Goal: Transaction & Acquisition: Purchase product/service

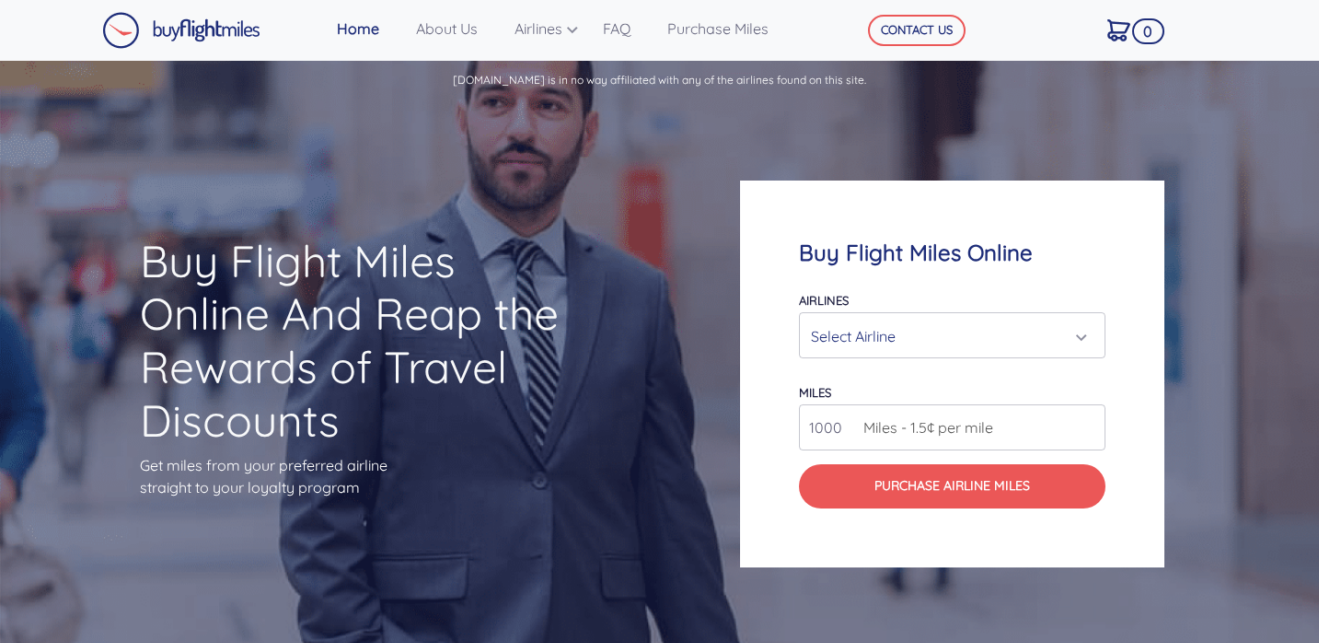
click at [1014, 332] on div "Select Airline" at bounding box center [947, 335] width 272 height 35
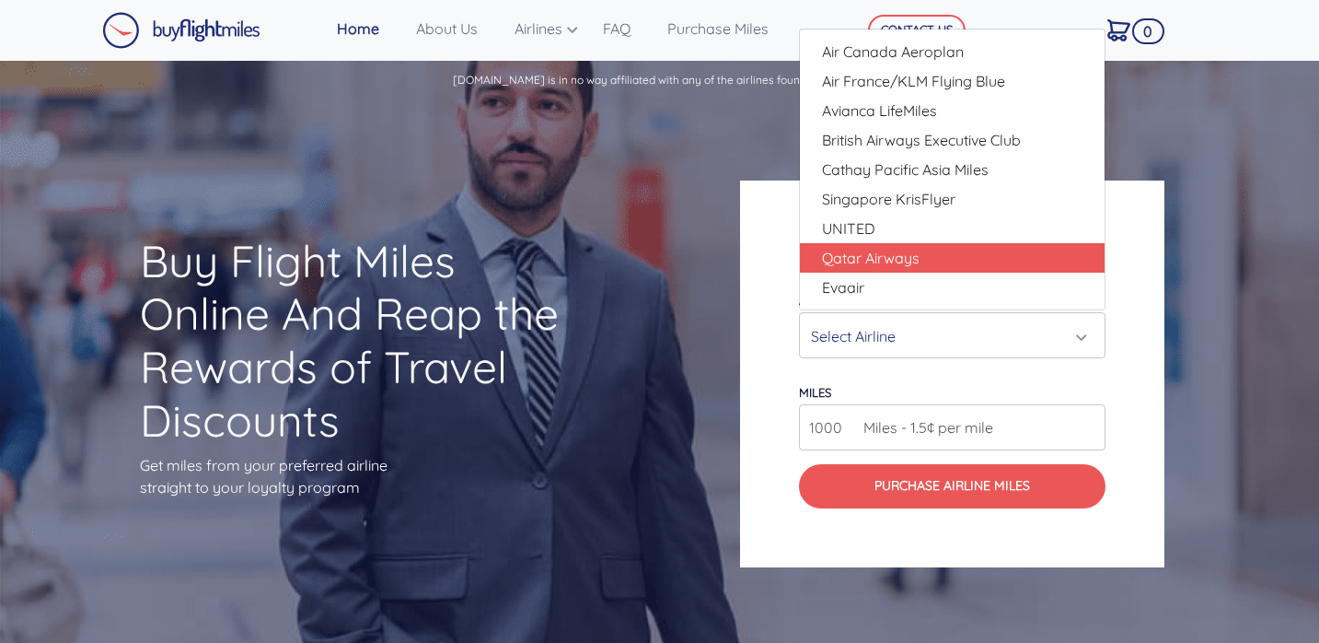
click at [975, 260] on link "Qatar Airways" at bounding box center [952, 257] width 305 height 29
select select "Qatar Airways"
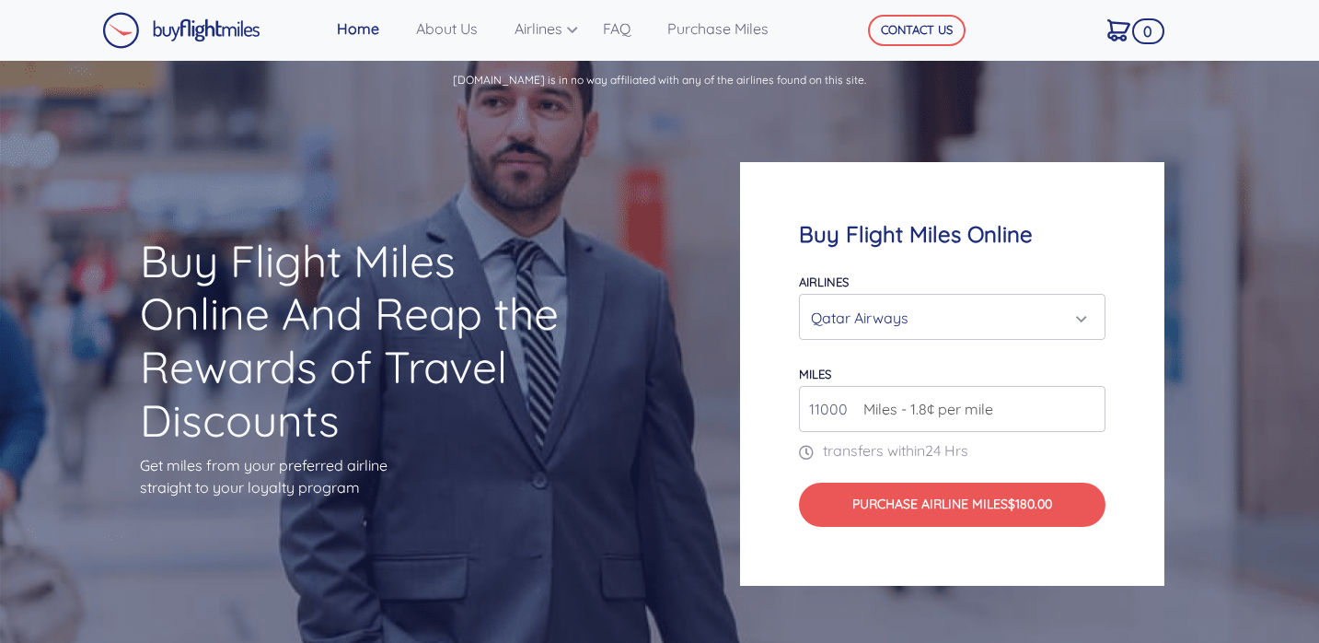
click at [1093, 402] on input "11000" at bounding box center [952, 409] width 307 height 46
click at [1093, 402] on input "12000" at bounding box center [952, 409] width 307 height 46
click at [1093, 402] on input "13000" at bounding box center [952, 409] width 307 height 46
click at [1093, 402] on input "14000" at bounding box center [952, 409] width 307 height 46
click at [1093, 402] on input "15000" at bounding box center [952, 409] width 307 height 46
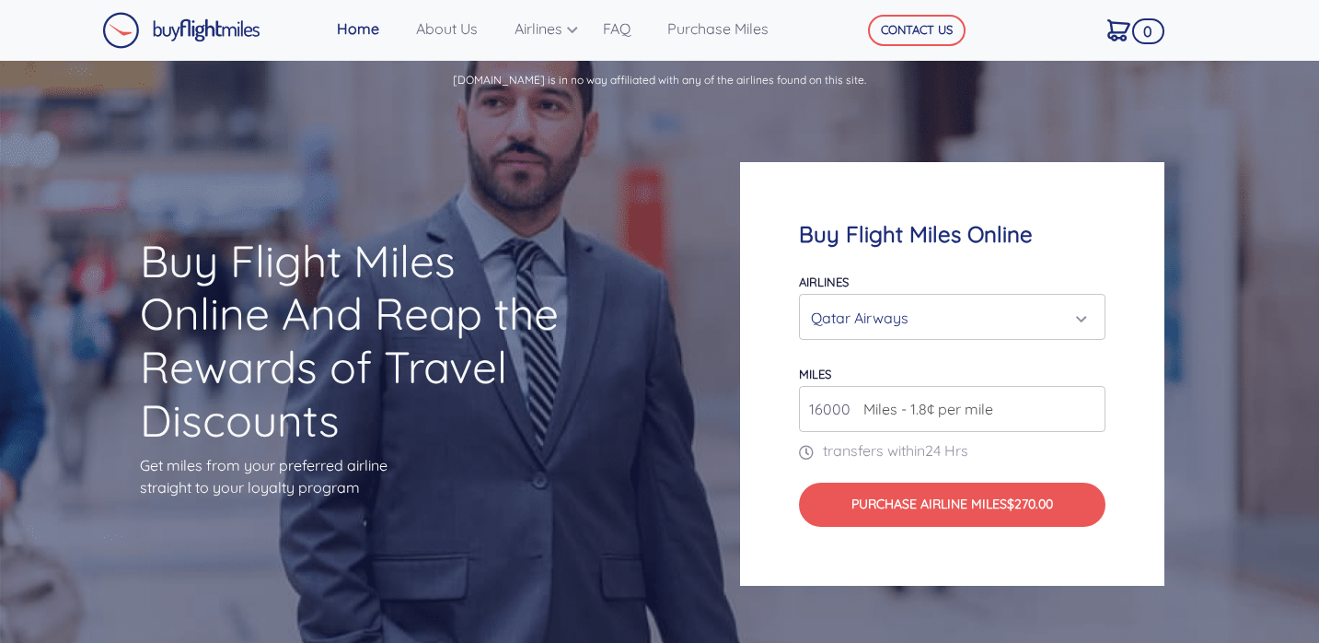
click at [1093, 402] on input "16000" at bounding box center [952, 409] width 307 height 46
click at [1093, 402] on input "17000" at bounding box center [952, 409] width 307 height 46
click at [1093, 402] on input "18000" at bounding box center [952, 409] width 307 height 46
click at [1093, 402] on input "19000" at bounding box center [952, 409] width 307 height 46
click at [1093, 402] on input "20000" at bounding box center [952, 409] width 307 height 46
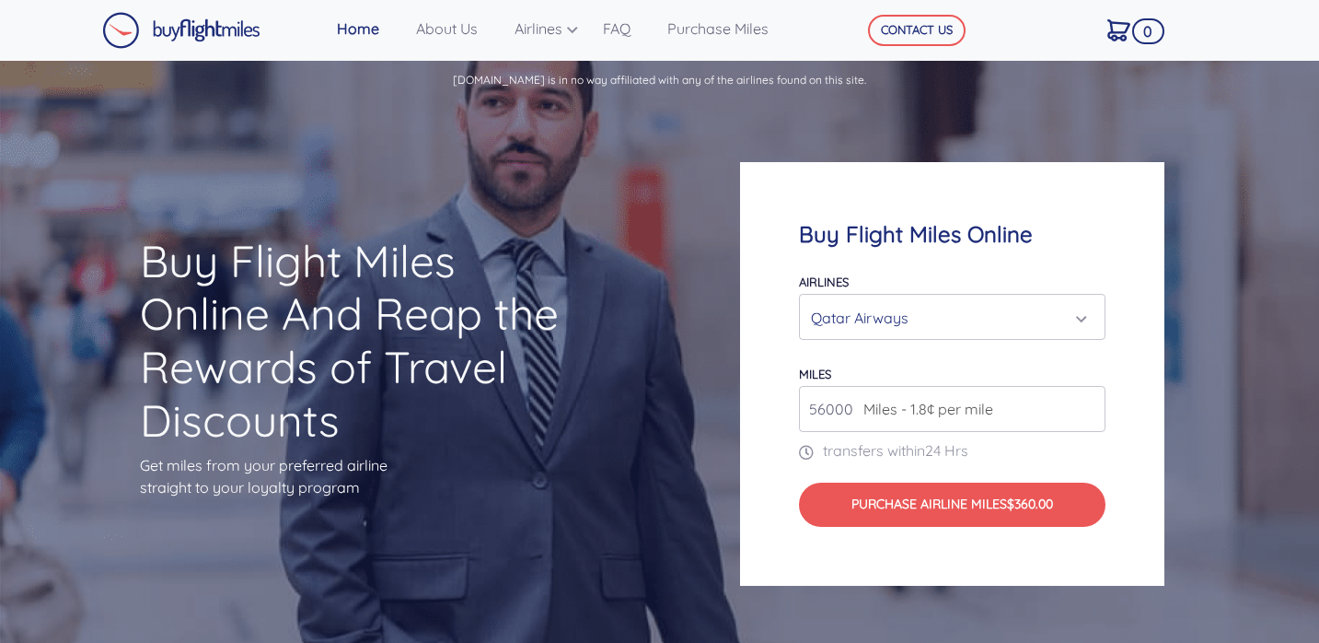
click at [1093, 402] on input "56000" at bounding box center [952, 409] width 307 height 46
click at [839, 411] on input "56000" at bounding box center [952, 409] width 307 height 46
click at [1145, 446] on div "Buy Flight Miles Online Airlines Air Canada Aeroplan Air France/KLM Flying Blue…" at bounding box center [952, 373] width 424 height 423
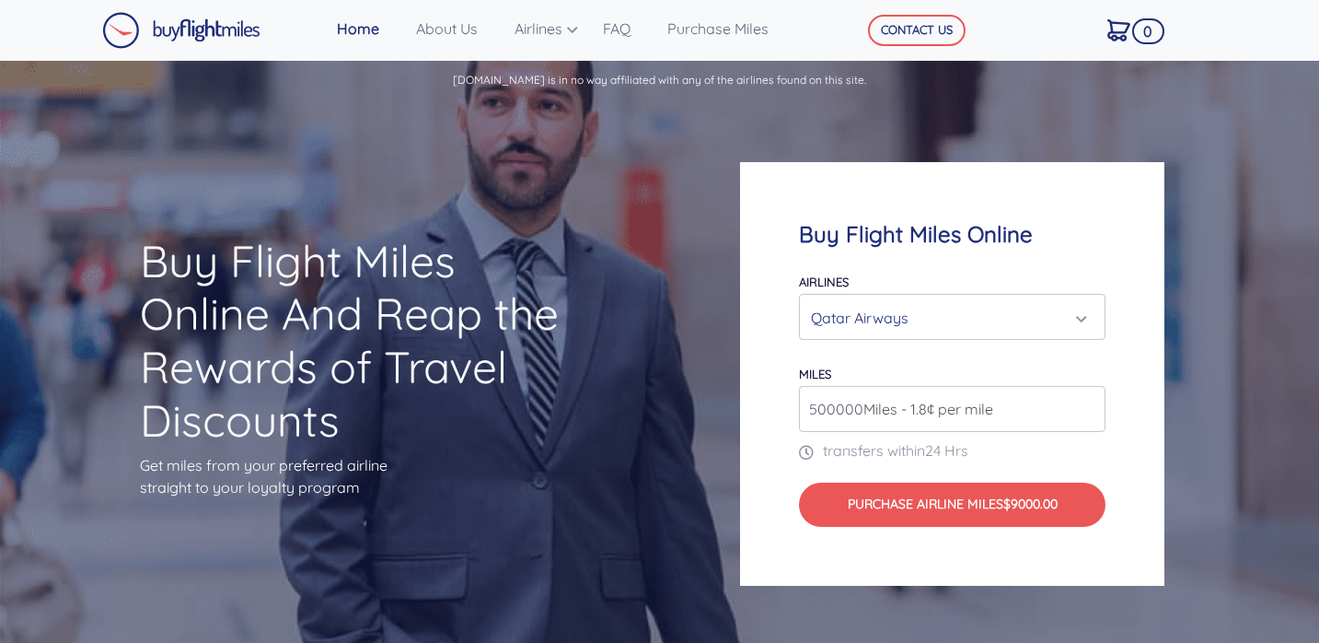
click at [857, 410] on span "Miles - 1.8¢ per mile" at bounding box center [923, 409] width 139 height 22
click at [813, 406] on input "500000" at bounding box center [952, 409] width 307 height 46
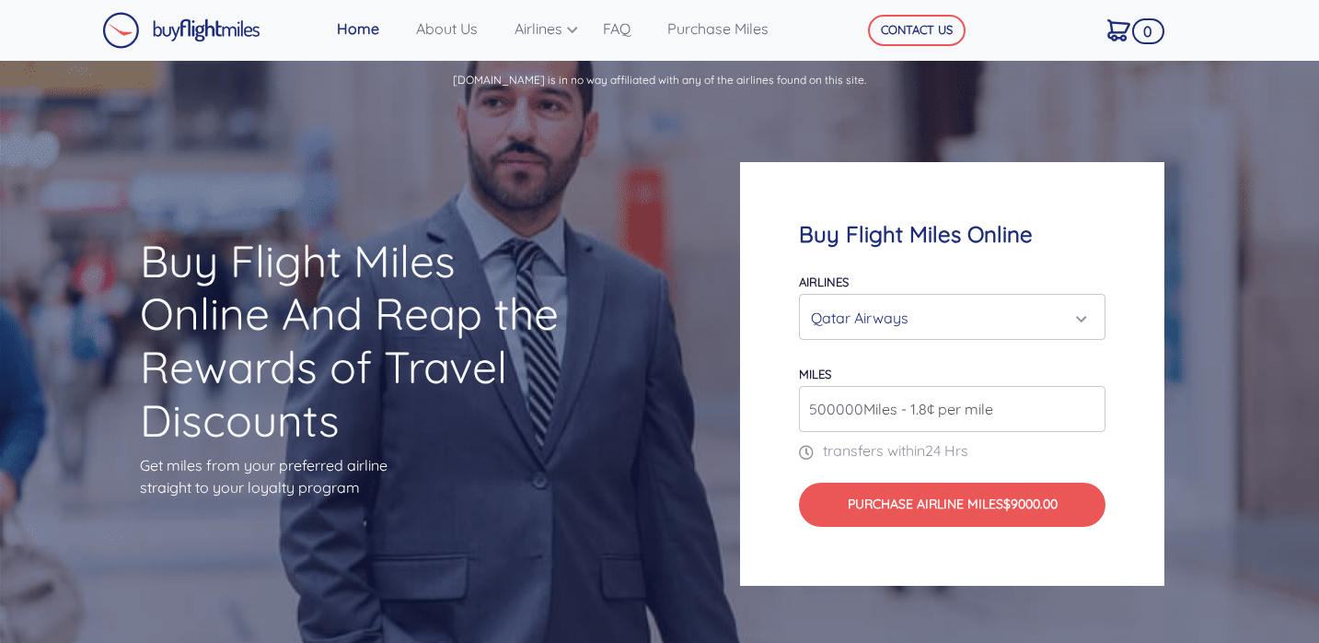
click at [813, 406] on input "500000" at bounding box center [952, 409] width 307 height 46
type input "250000"
click at [1147, 437] on div "Buy Flight Miles Online Airlines Air Canada Aeroplan Air France/KLM Flying Blue…" at bounding box center [952, 373] width 424 height 423
